Goal: Task Accomplishment & Management: Use online tool/utility

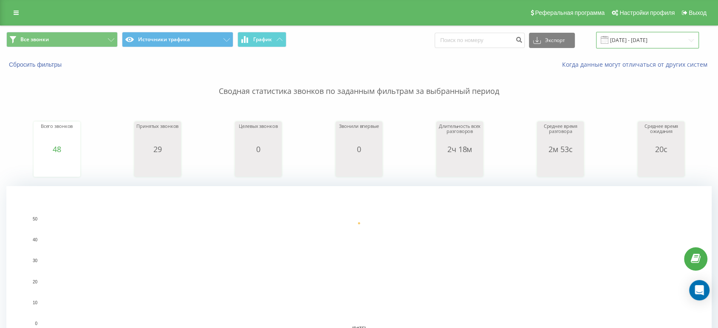
click at [655, 47] on input "[DATE] - [DATE]" at bounding box center [647, 40] width 103 height 17
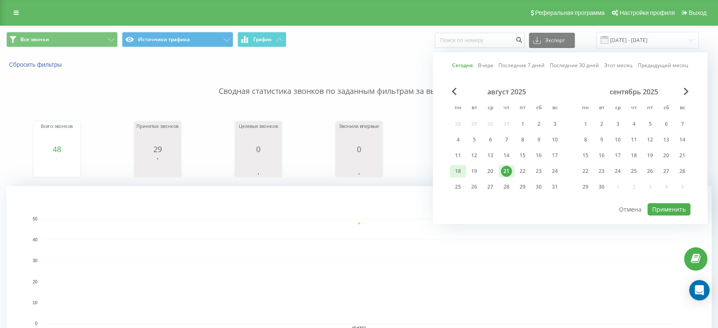
click at [451, 170] on div "18" at bounding box center [458, 171] width 16 height 13
click at [505, 173] on div "21" at bounding box center [506, 171] width 11 height 11
click at [662, 208] on button "Применить" at bounding box center [669, 209] width 43 height 12
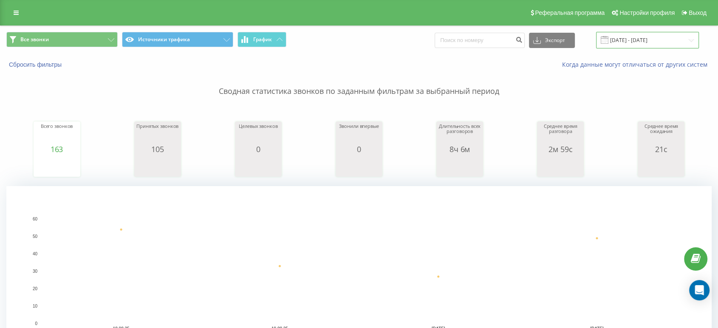
click at [668, 39] on input "[DATE] - [DATE]" at bounding box center [647, 40] width 103 height 17
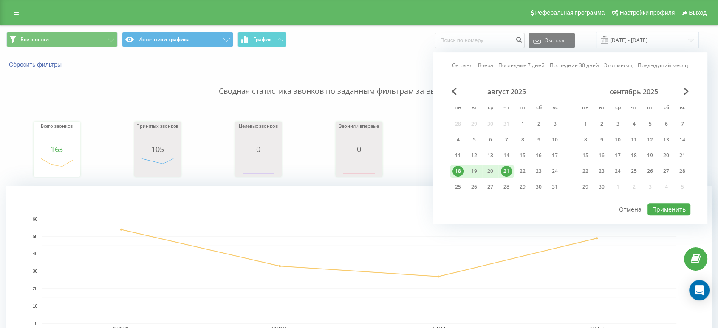
click at [510, 176] on div "21" at bounding box center [506, 171] width 16 height 13
click at [661, 206] on button "Применить" at bounding box center [669, 209] width 43 height 12
type input "[DATE] - [DATE]"
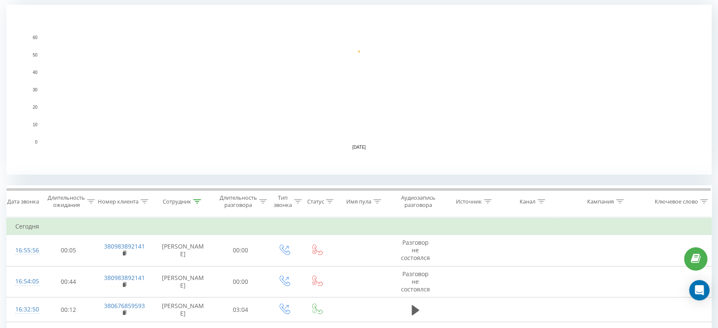
scroll to position [189, 0]
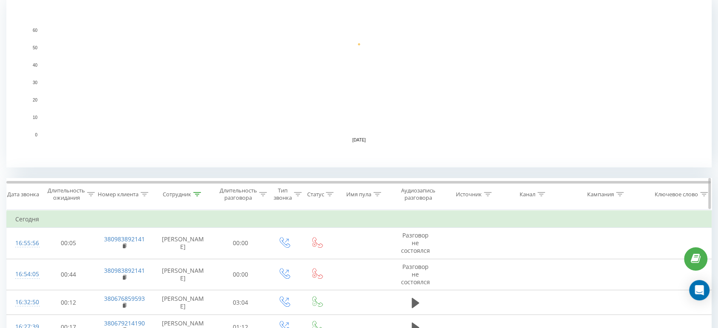
click at [201, 196] on div "Сотрудник" at bounding box center [183, 194] width 61 height 7
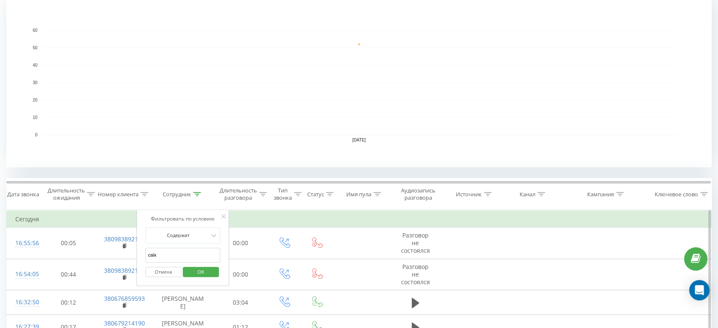
click at [188, 253] on input "саїк" at bounding box center [182, 255] width 75 height 15
click at [187, 253] on input "саїк" at bounding box center [182, 255] width 75 height 15
click at [189, 271] on span "OK" at bounding box center [201, 271] width 24 height 13
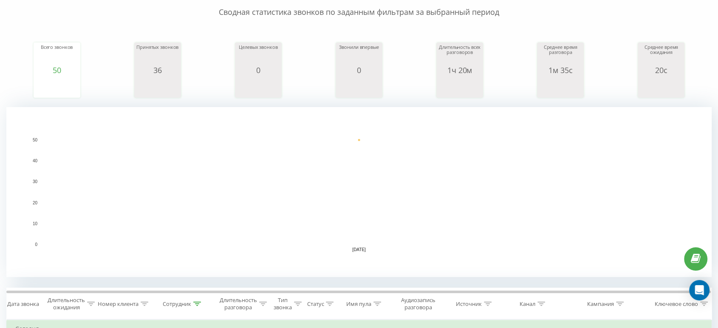
scroll to position [94, 0]
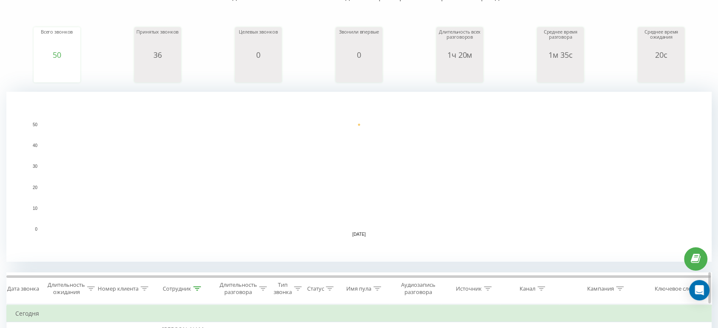
click at [188, 286] on div "Сотрудник" at bounding box center [177, 288] width 28 height 7
click at [198, 291] on div at bounding box center [197, 288] width 8 height 7
click at [200, 287] on icon at bounding box center [197, 288] width 8 height 4
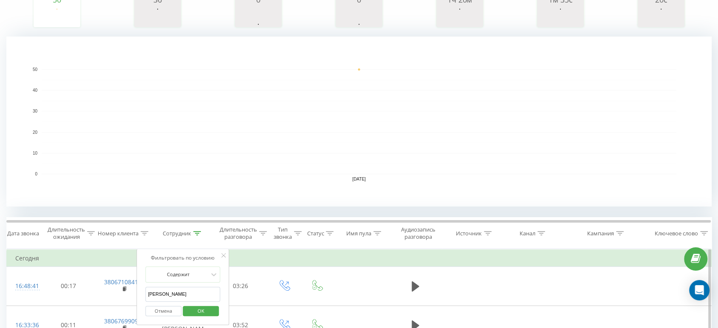
scroll to position [189, 0]
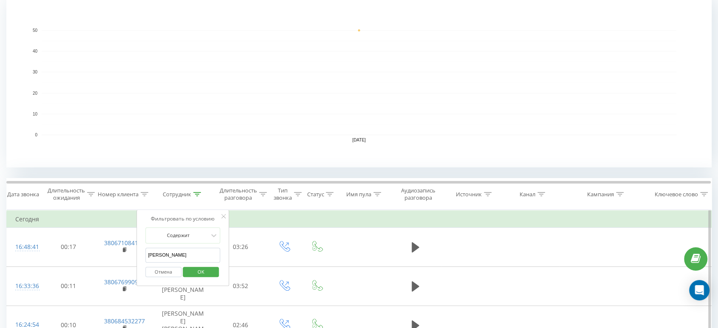
click at [184, 252] on input "[PERSON_NAME]" at bounding box center [182, 255] width 75 height 15
click at [184, 251] on input "[PERSON_NAME]" at bounding box center [182, 255] width 75 height 15
click at [207, 278] on div "Отмена OK" at bounding box center [182, 272] width 75 height 19
click at [206, 272] on span "OK" at bounding box center [201, 271] width 24 height 13
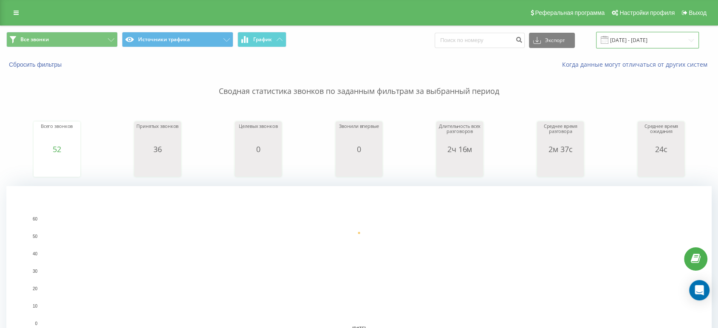
click at [659, 36] on input "[DATE] - [DATE]" at bounding box center [647, 40] width 103 height 17
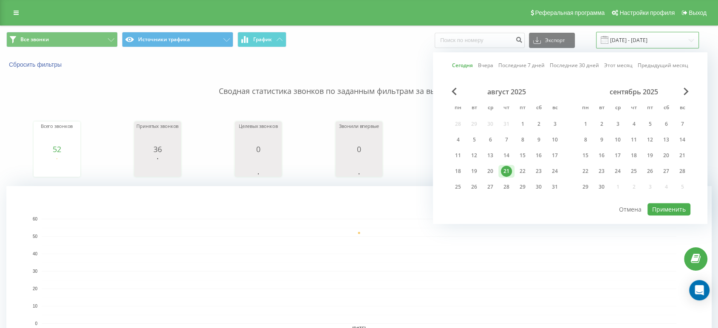
click at [659, 36] on input "[DATE] - [DATE]" at bounding box center [647, 40] width 103 height 17
click at [308, 189] on rect "A chart." at bounding box center [358, 271] width 705 height 170
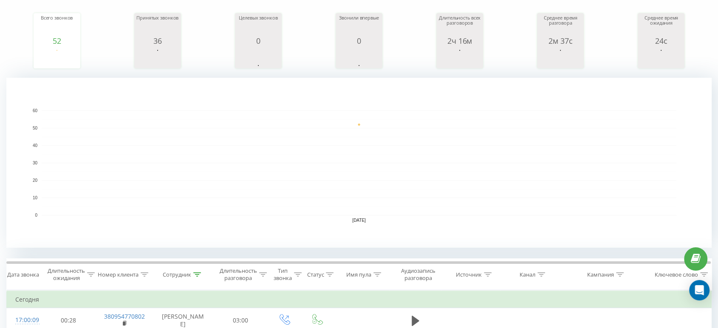
scroll to position [142, 0]
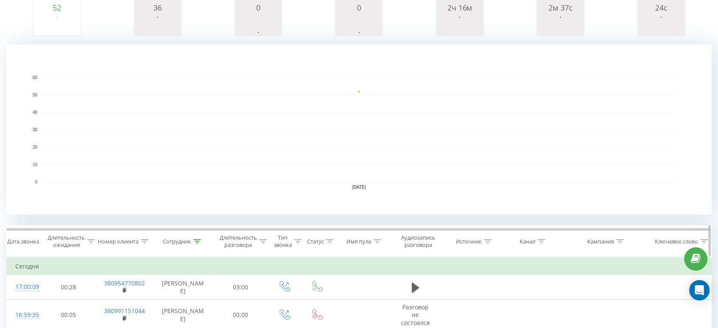
click at [194, 241] on icon at bounding box center [197, 241] width 8 height 4
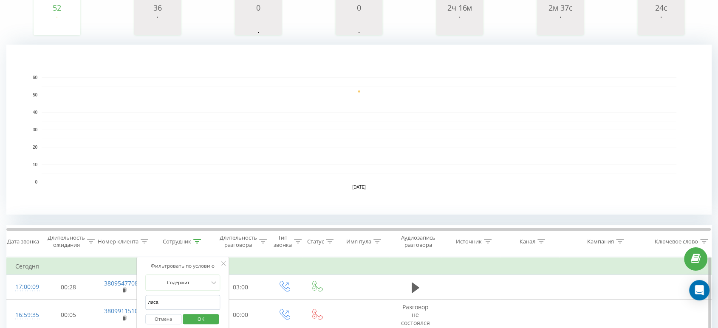
click at [182, 304] on input "лиса" at bounding box center [182, 302] width 75 height 15
click at [198, 314] on span "OK" at bounding box center [201, 318] width 24 height 13
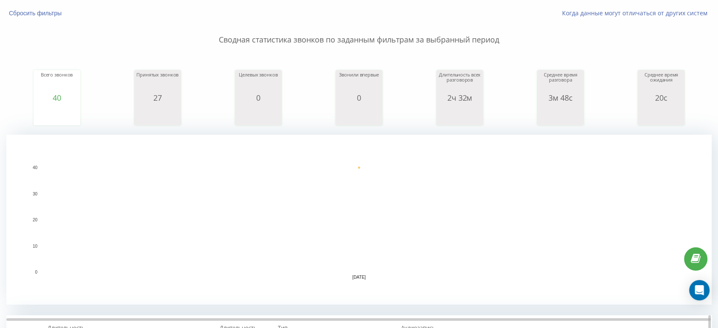
scroll to position [94, 0]
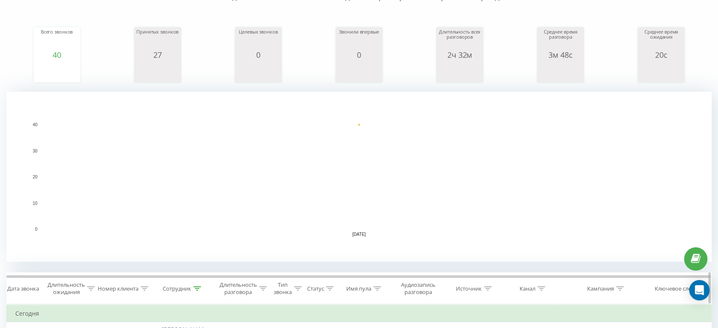
click at [193, 287] on div "Сотрудник" at bounding box center [182, 288] width 38 height 7
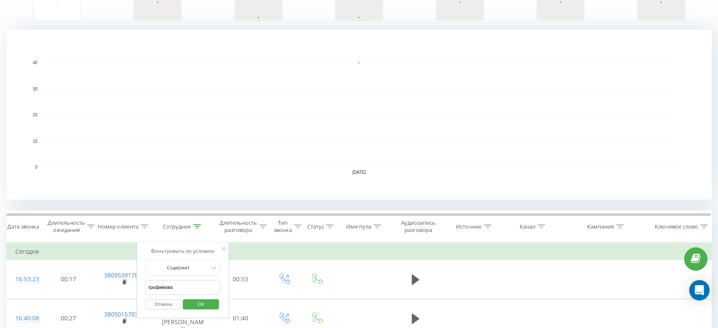
scroll to position [189, 0]
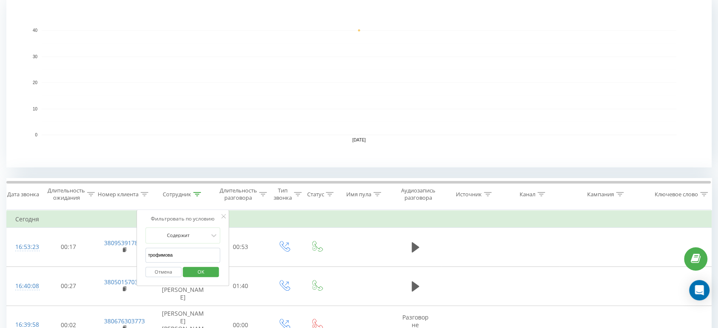
click at [177, 252] on input "трофимова" at bounding box center [182, 255] width 75 height 15
type input "[PERSON_NAME]"
click at [194, 272] on span "OK" at bounding box center [201, 271] width 24 height 13
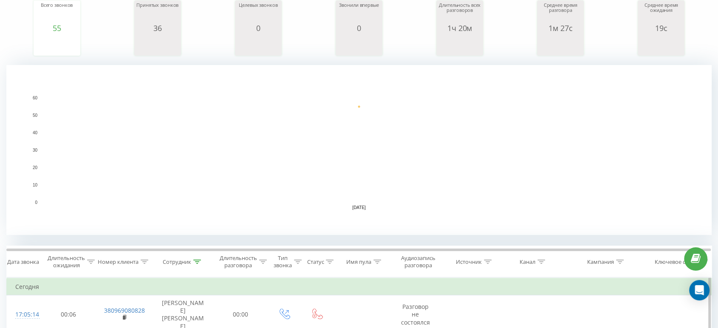
scroll to position [236, 0]
